Goal: Task Accomplishment & Management: Complete application form

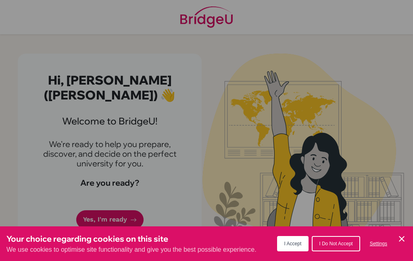
scroll to position [32, 0]
click at [123, 171] on div "Cookie Preferences" at bounding box center [206, 130] width 413 height 261
click at [296, 244] on span "I Accept" at bounding box center [292, 244] width 17 height 6
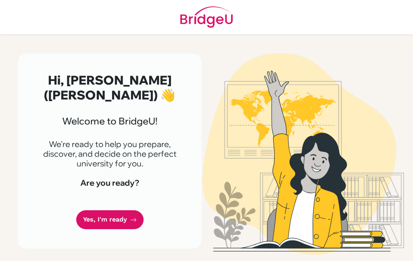
click at [128, 211] on link "Yes, I'm ready" at bounding box center [109, 220] width 67 height 19
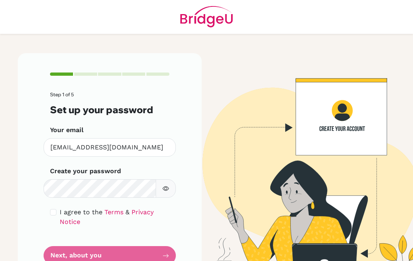
scroll to position [32, 0]
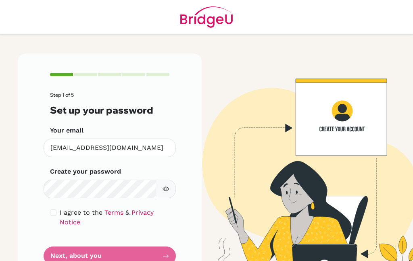
click at [50, 208] on div "I agree to the Terms & Privacy Notice" at bounding box center [109, 217] width 119 height 19
click at [55, 210] on input "checkbox" at bounding box center [53, 213] width 6 height 6
checkbox input "true"
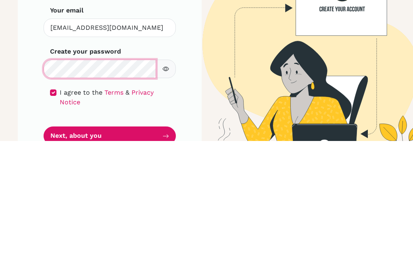
click at [110, 247] on button "Next, about you" at bounding box center [110, 256] width 132 height 19
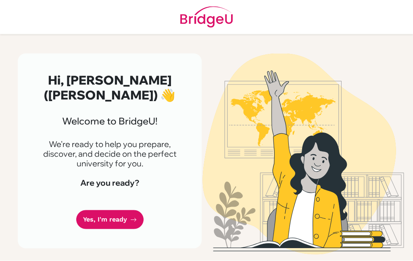
scroll to position [17, 0]
click at [98, 211] on link "Yes, I'm ready" at bounding box center [109, 220] width 67 height 19
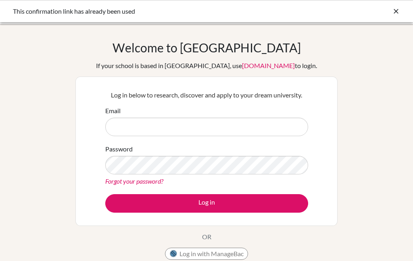
click at [282, 122] on input "Email" at bounding box center [206, 127] width 203 height 19
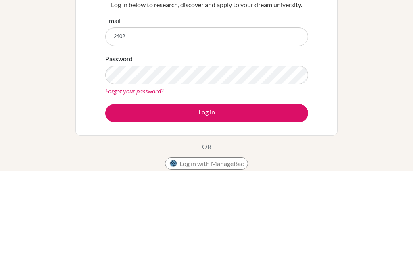
type input "[EMAIL_ADDRESS][DOMAIN_NAME]"
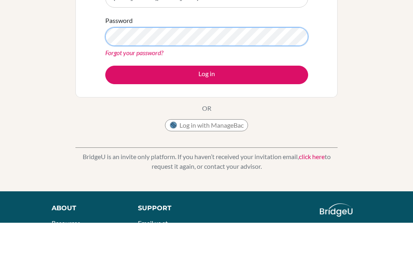
click at [206, 104] on button "Log in" at bounding box center [206, 113] width 203 height 19
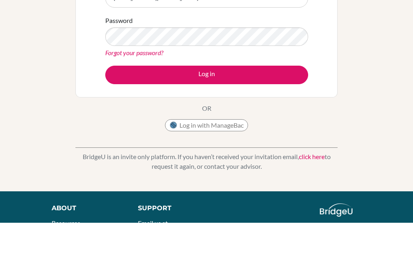
click at [285, 104] on button "Log in" at bounding box center [206, 113] width 203 height 19
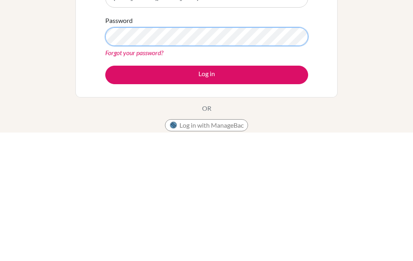
click at [206, 194] on button "Log in" at bounding box center [206, 203] width 203 height 19
